Goal: Transaction & Acquisition: Subscribe to service/newsletter

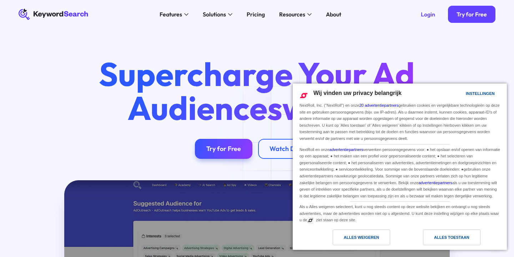
click at [453, 234] on div "Alles toestaan" at bounding box center [451, 238] width 35 height 8
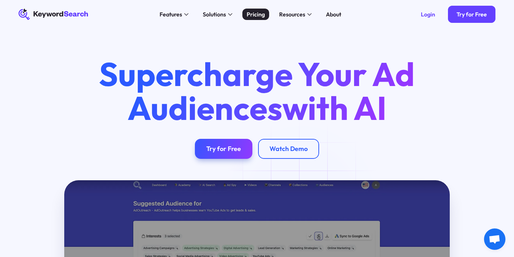
click at [253, 17] on div "Pricing" at bounding box center [256, 14] width 18 height 9
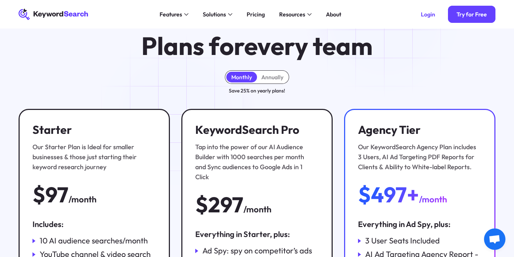
scroll to position [4, 0]
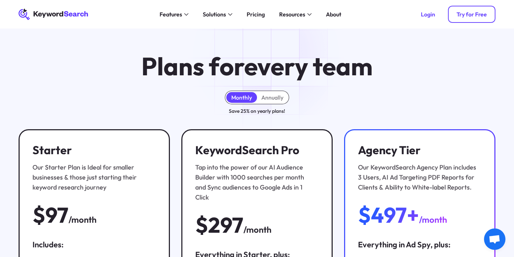
click at [471, 15] on div "Try for Free" at bounding box center [472, 14] width 30 height 7
